Goal: Information Seeking & Learning: Learn about a topic

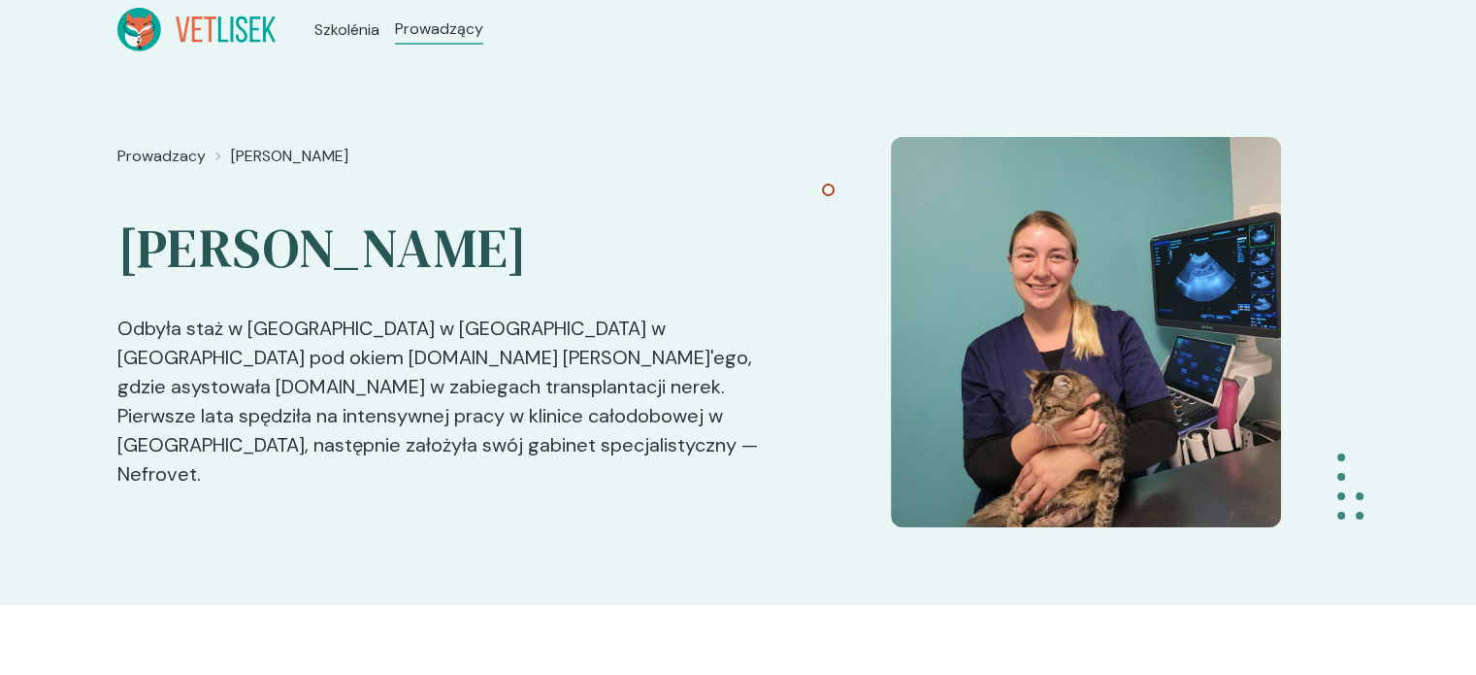
click at [5, 437] on div "Prowadzacy [PERSON_NAME] [PERSON_NAME] staż w [GEOGRAPHIC_DATA] w [GEOGRAPHIC_D…" at bounding box center [738, 332] width 1476 height 546
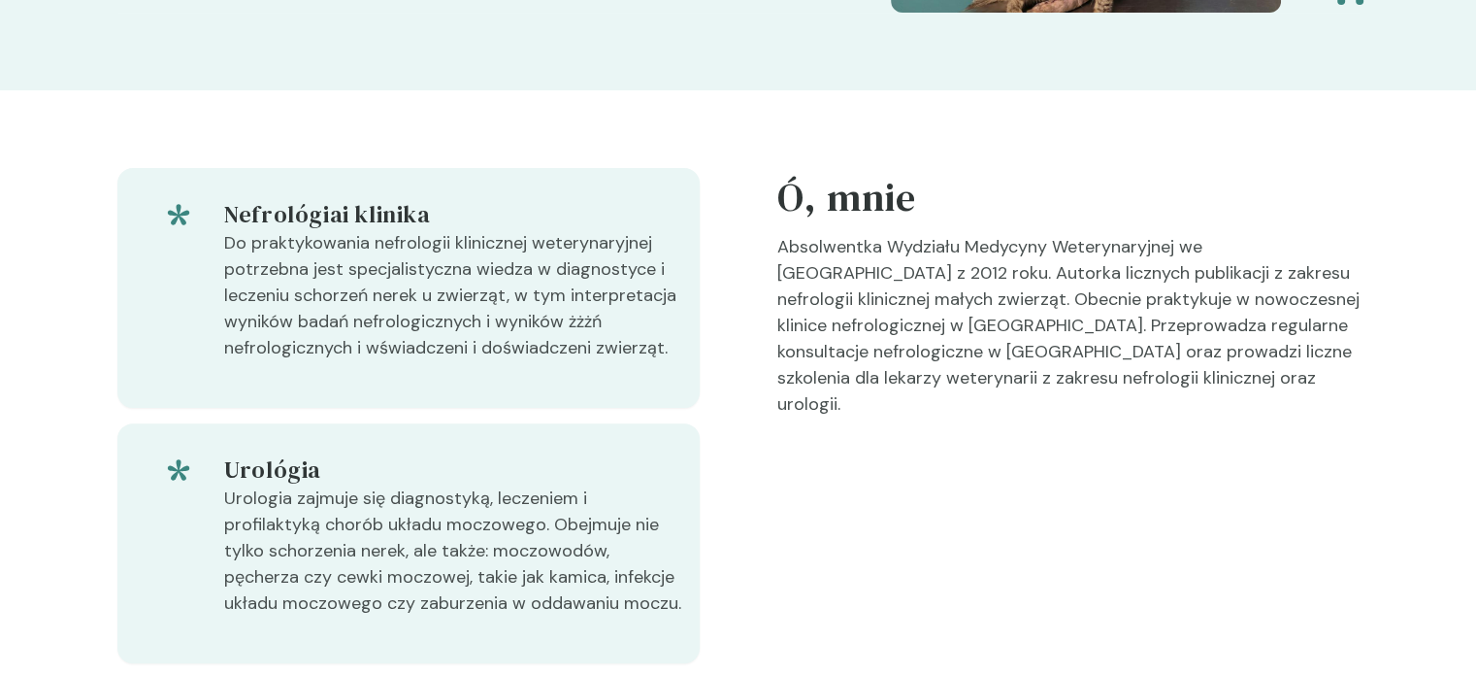
scroll to position [513, 0]
click at [1107, 393] on p "Absolwentka Wydziału Medycyny Weterynaryjnej we [GEOGRAPHIC_DATA] z 2012 roku. …" at bounding box center [1068, 334] width 582 height 199
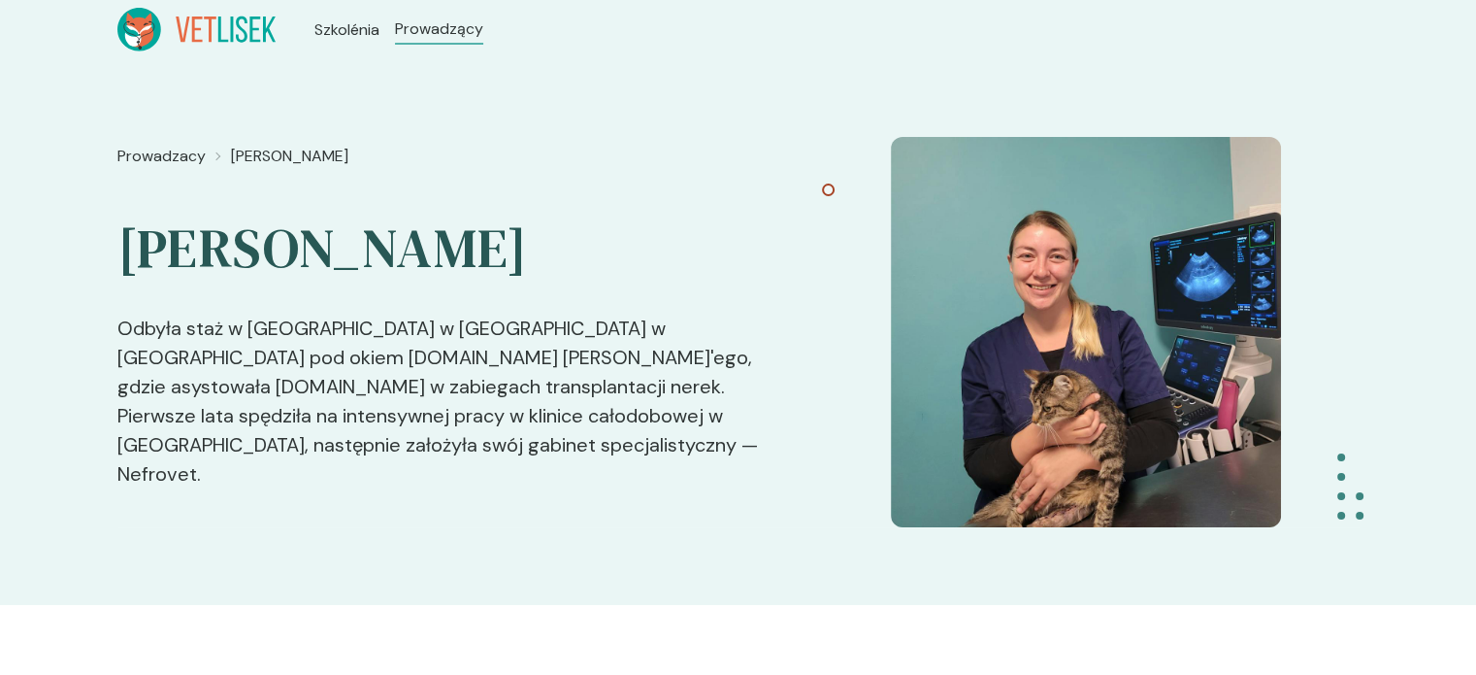
scroll to position [0, 0]
click at [335, 26] on font "Szkolénia" at bounding box center [349, 29] width 71 height 20
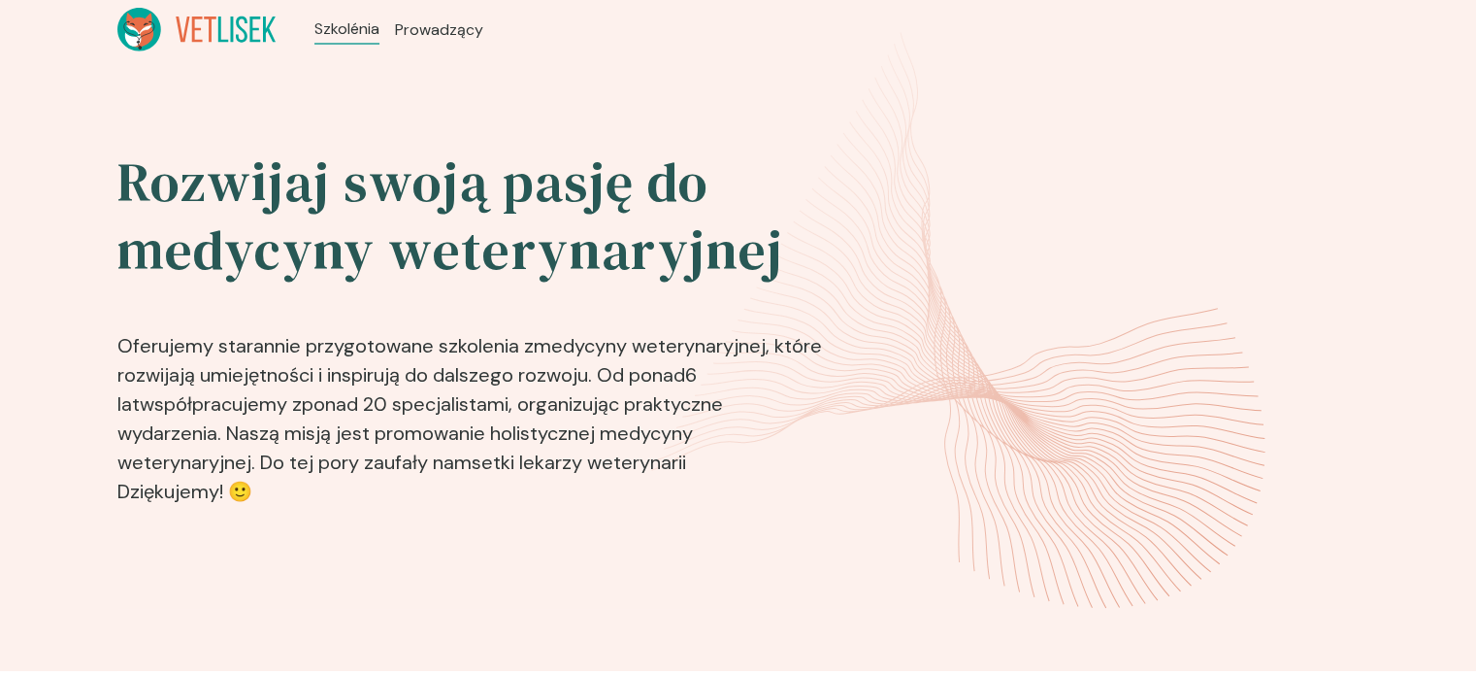
click at [1001, 162] on img at bounding box center [1075, 329] width 472 height 384
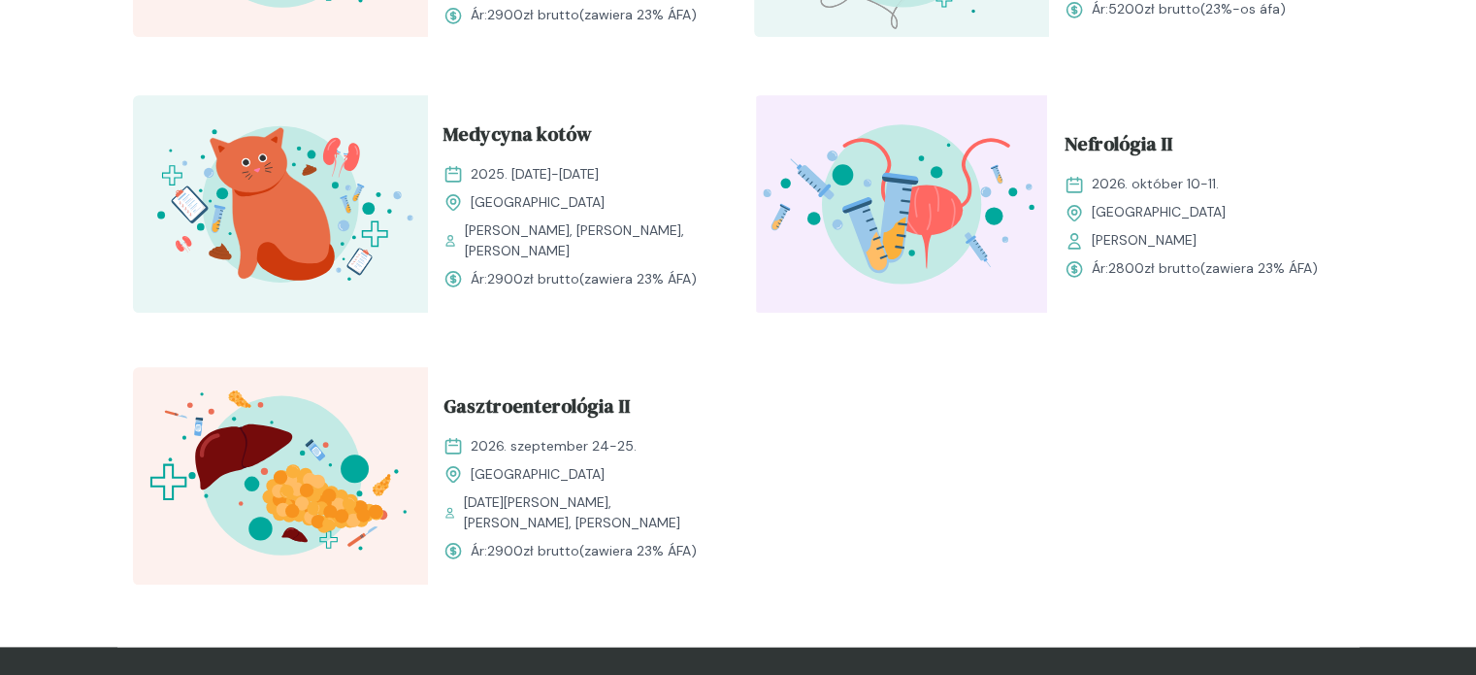
scroll to position [2310, 0]
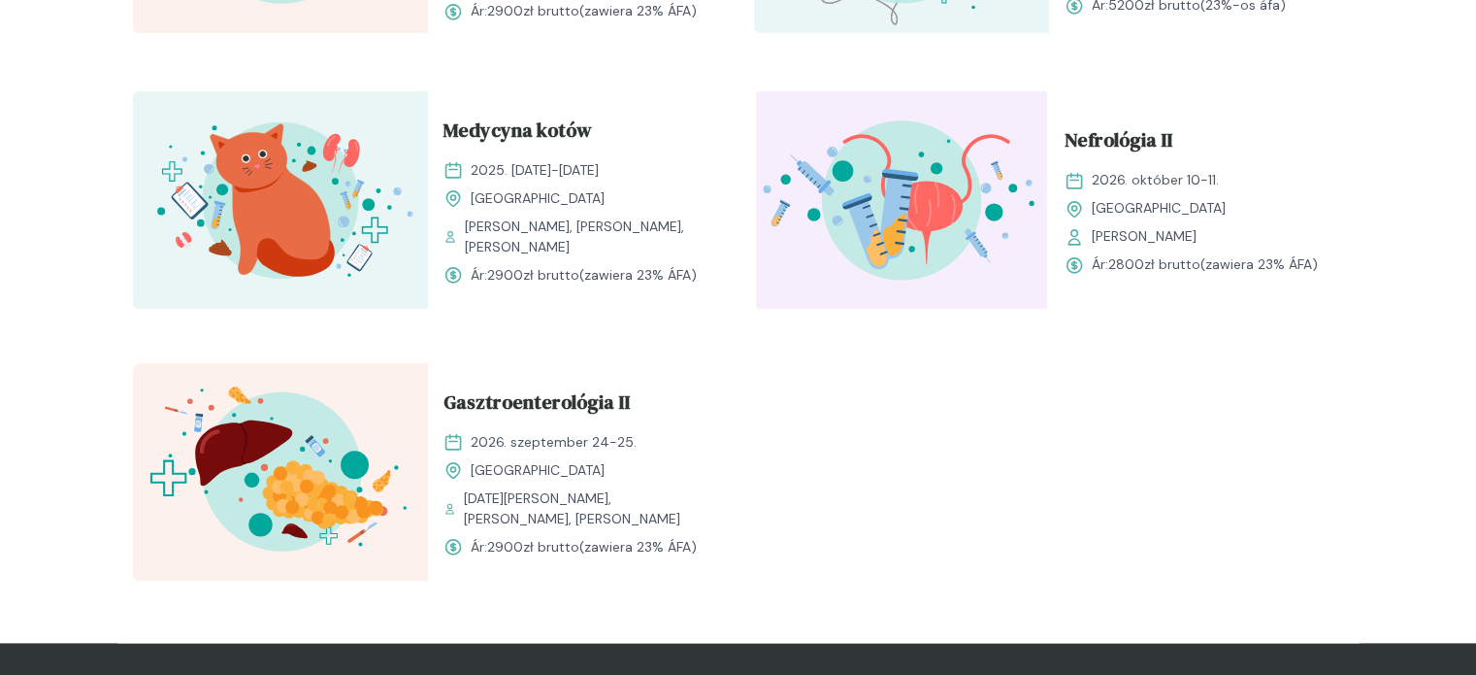
drag, startPoint x: 1478, startPoint y: 302, endPoint x: 1449, endPoint y: 511, distance: 210.7
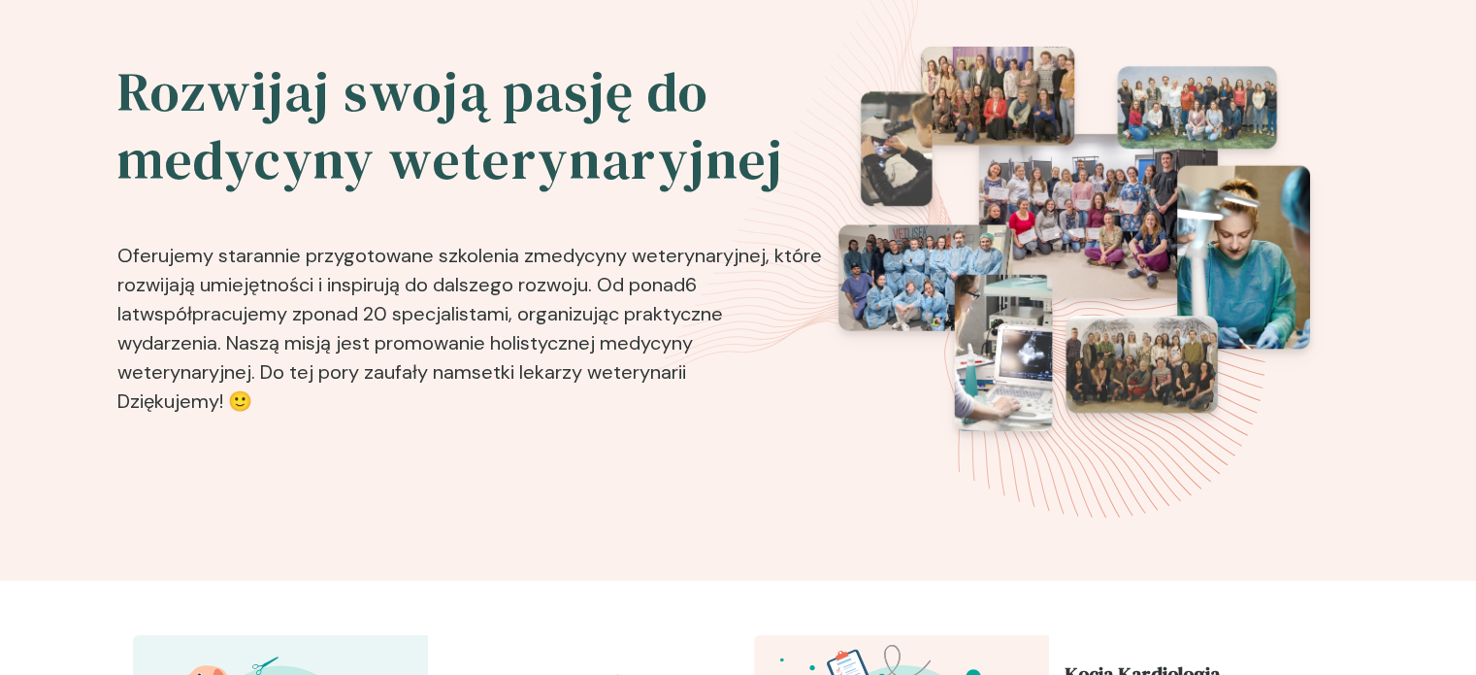
scroll to position [50, 0]
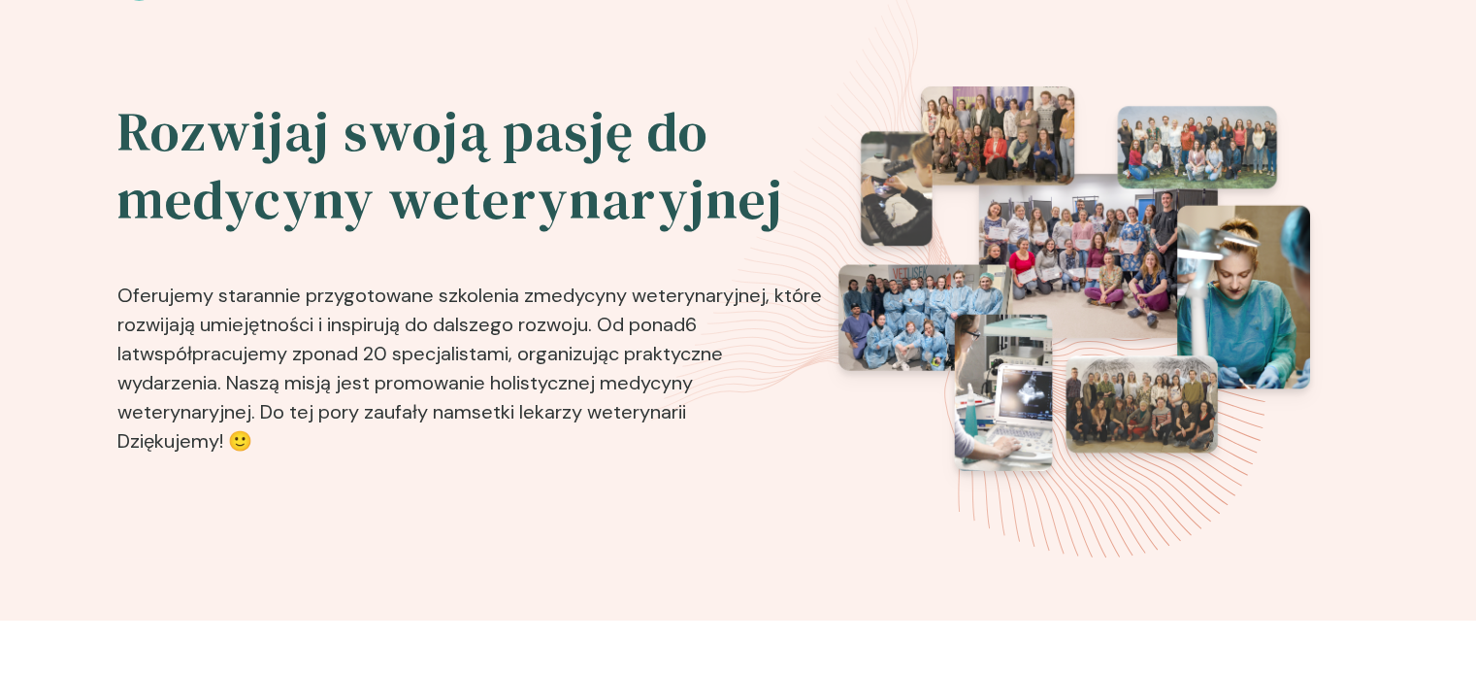
drag, startPoint x: 1306, startPoint y: 102, endPoint x: 1378, endPoint y: 45, distance: 91.9
click at [1378, 45] on div "Rozwijaj swoją pasję do medycyny weterynaryjnej Oferujemy starannie przygotowan…" at bounding box center [738, 315] width 1476 height 612
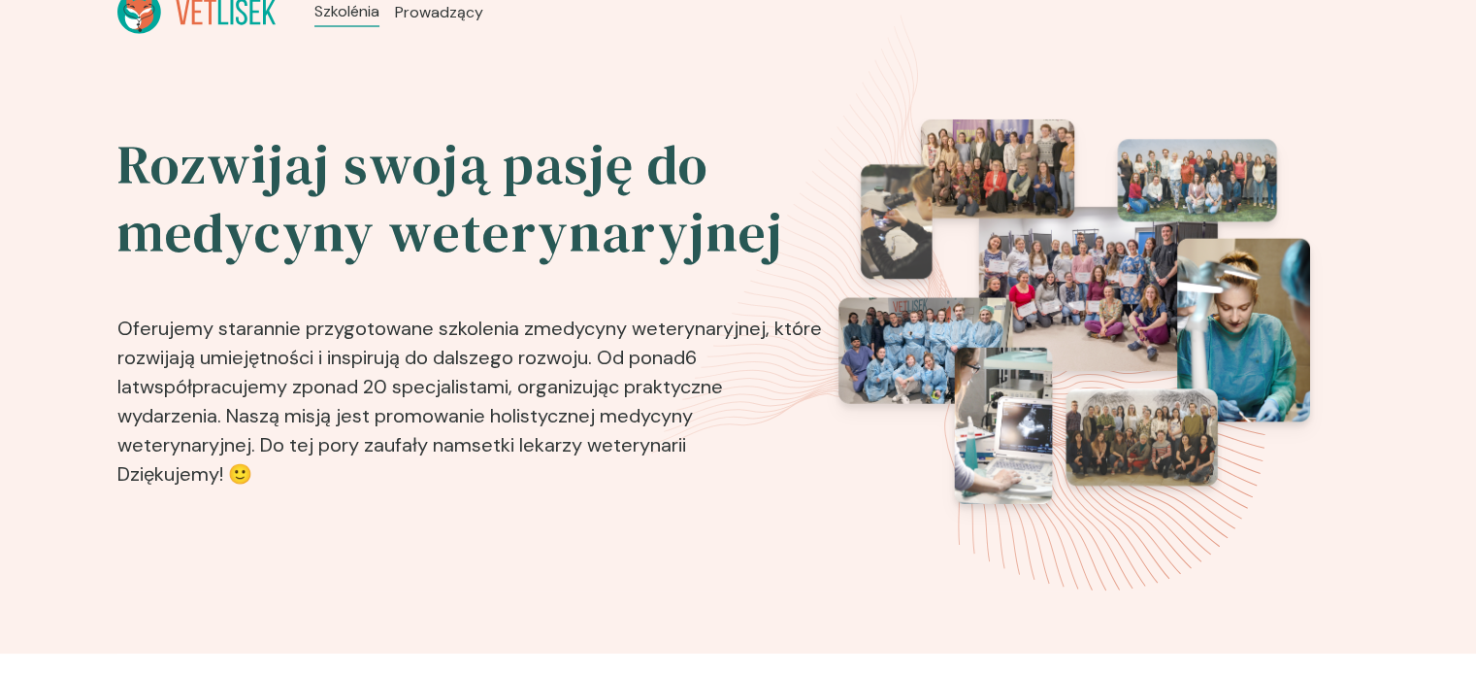
scroll to position [0, 0]
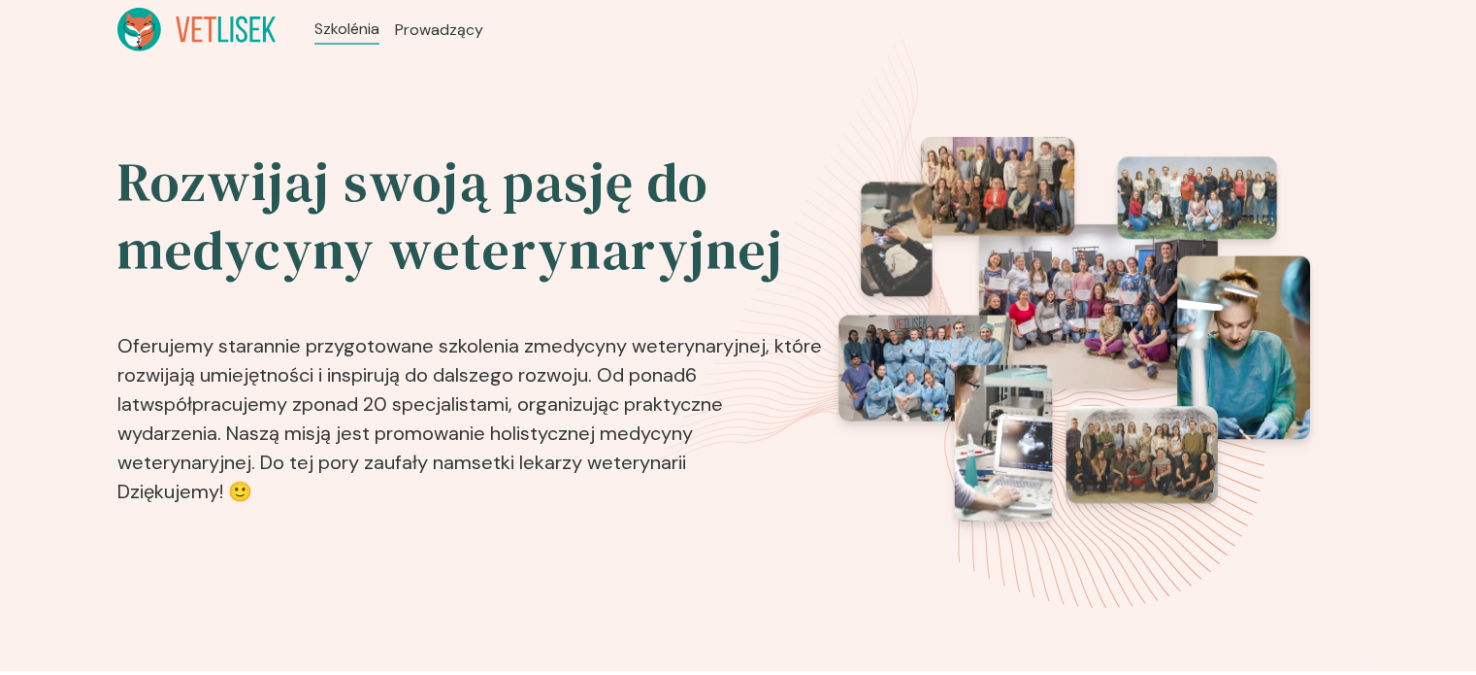
click at [37, 396] on div "Rozwijaj swoją pasję do medycyny weterynaryjnej Oferujemy starannie przygotowan…" at bounding box center [738, 365] width 1476 height 612
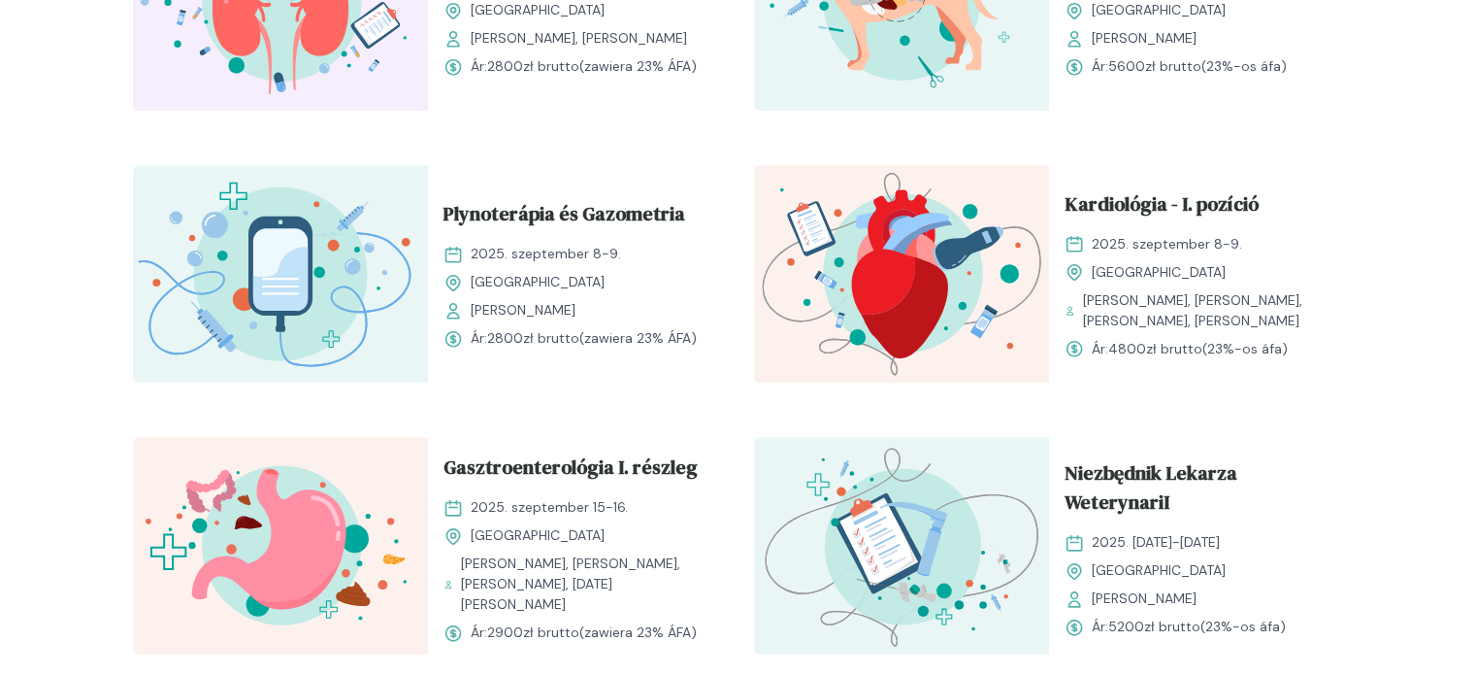
scroll to position [1690, 0]
